Goal: Information Seeking & Learning: Compare options

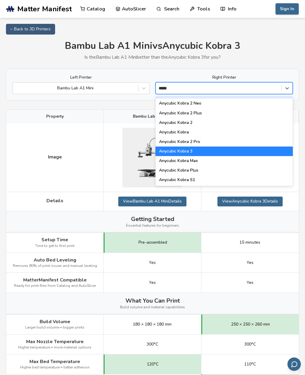
scroll to position [8, 0]
click at [162, 149] on div "Anycubic Kobra 3" at bounding box center [224, 152] width 137 height 10
type input "*****"
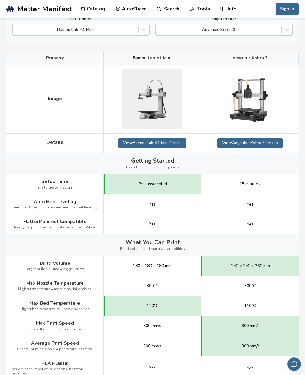
scroll to position [48, 0]
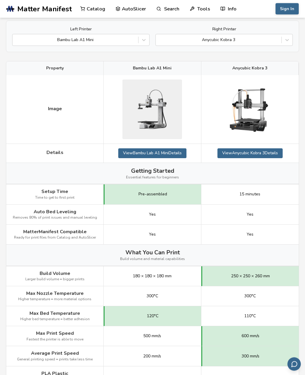
click at [48, 46] on div "Left Printer Bambu Lab A1 Mini Right Printer Anycubic Kobra 3" at bounding box center [152, 37] width 293 height 32
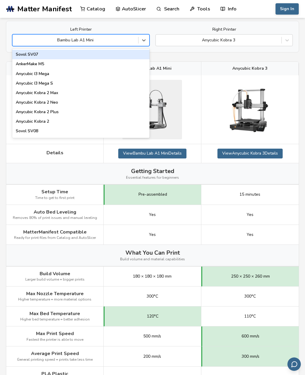
click at [37, 43] on div "Bambu Lab A1 Mini" at bounding box center [76, 40] width 126 height 8
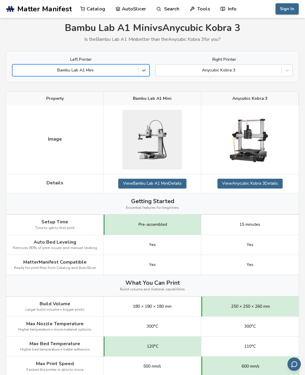
scroll to position [0, 0]
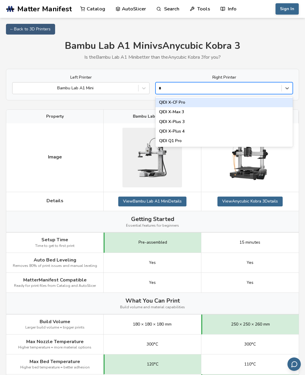
click at [188, 140] on div "QIDI Q1 Pro" at bounding box center [224, 141] width 137 height 10
type input "*"
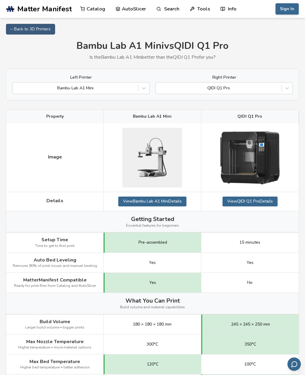
click at [267, 203] on link "View QIDI Q1 Pro Details" at bounding box center [250, 202] width 55 height 10
